Goal: Find specific page/section: Find specific page/section

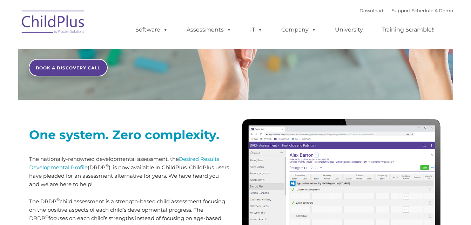
type input ""
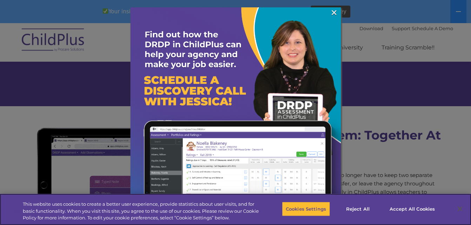
scroll to position [548, 0]
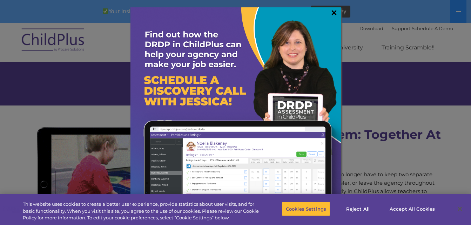
click at [332, 14] on link "×" at bounding box center [334, 12] width 8 height 7
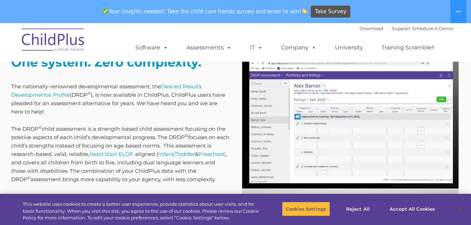
scroll to position [291, 0]
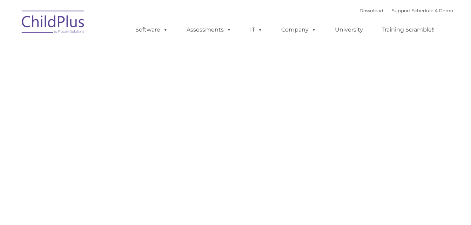
type input ""
